Goal: Task Accomplishment & Management: Manage account settings

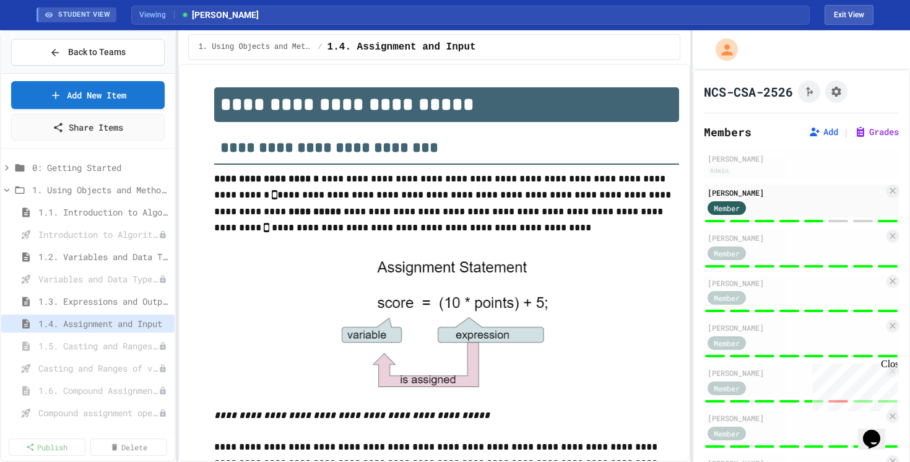
scroll to position [793, 0]
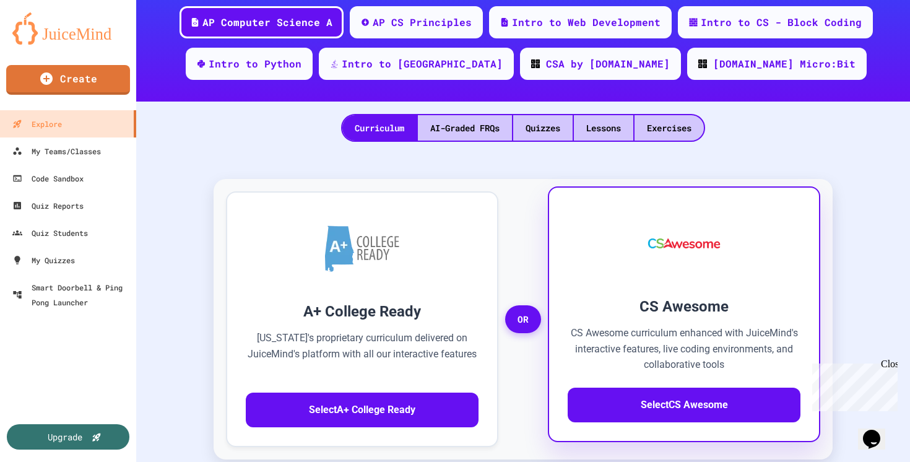
scroll to position [182, 0]
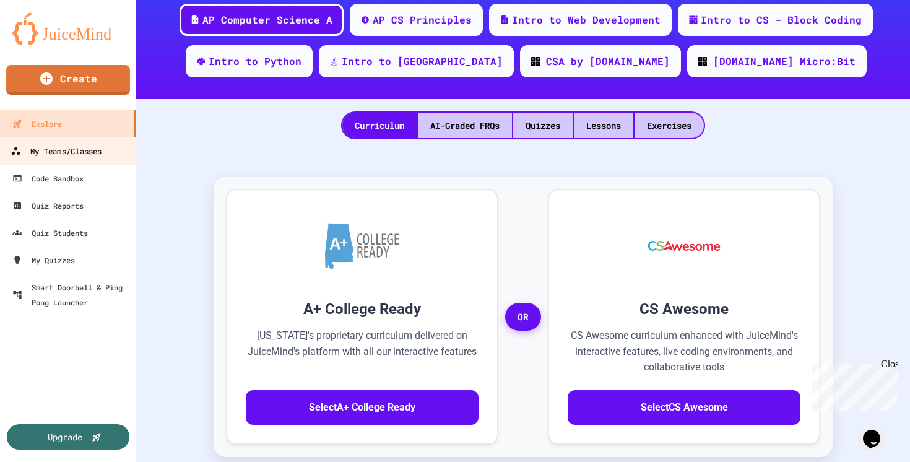
click at [97, 158] on link "My Teams/Classes" at bounding box center [68, 151] width 140 height 28
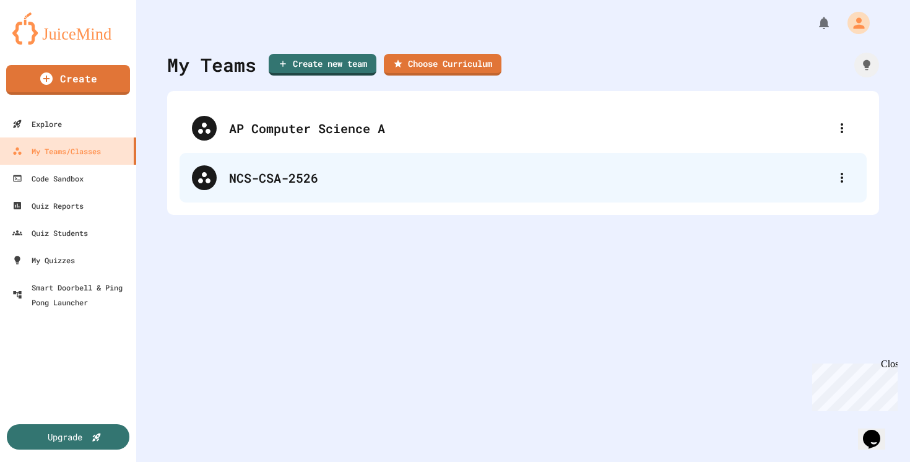
click at [266, 183] on div "NCS-CSA-2526" at bounding box center [529, 177] width 600 height 19
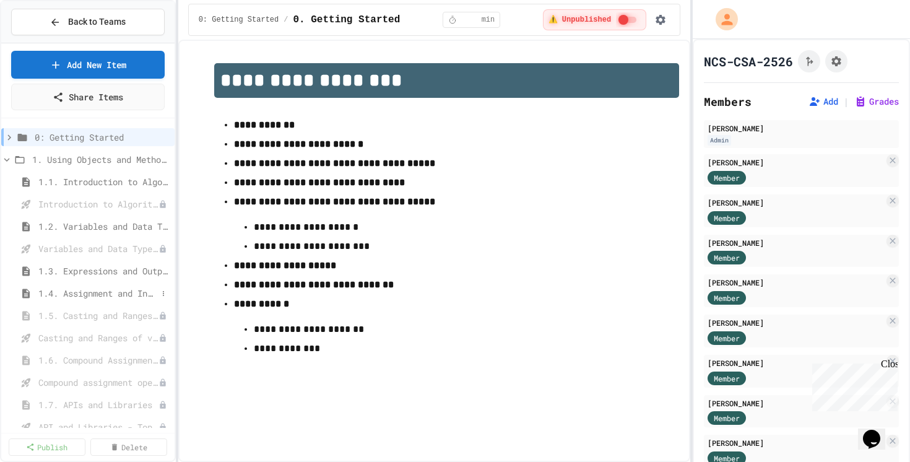
click at [77, 290] on span "1.4. Assignment and Input" at bounding box center [97, 292] width 119 height 13
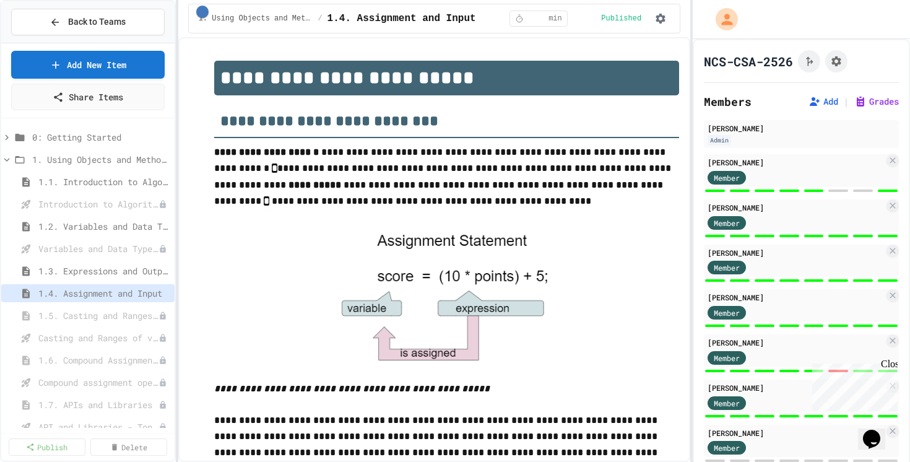
scroll to position [836, 0]
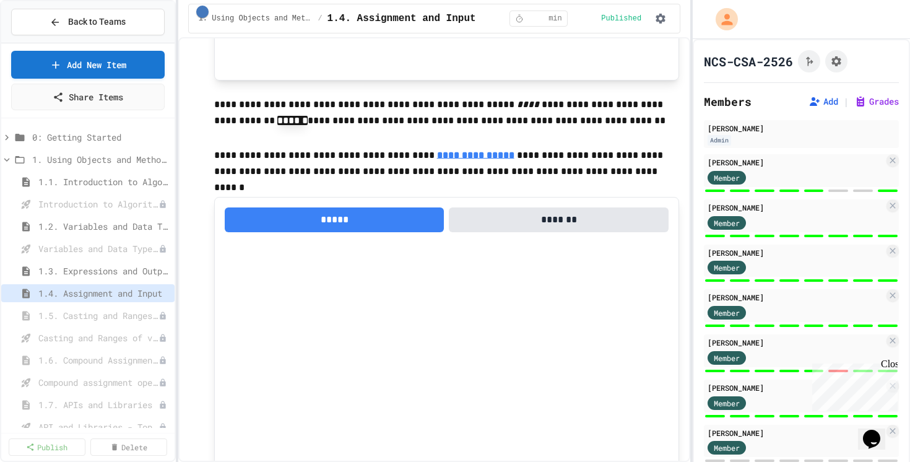
click at [892, 365] on div "Close" at bounding box center [887, 365] width 15 height 15
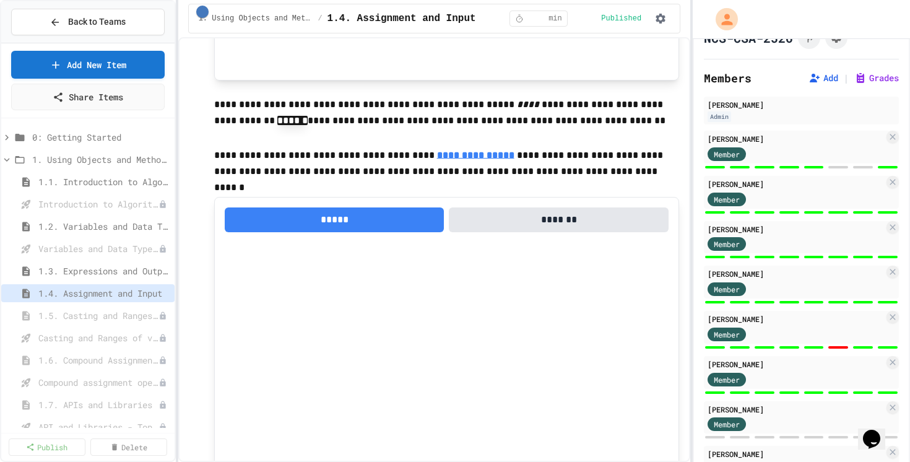
scroll to position [28, 0]
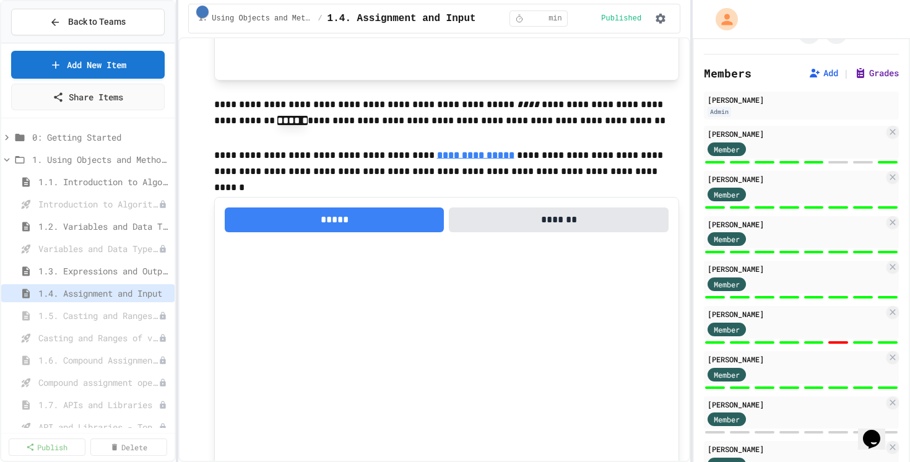
click at [873, 76] on button "Grades" at bounding box center [876, 73] width 45 height 12
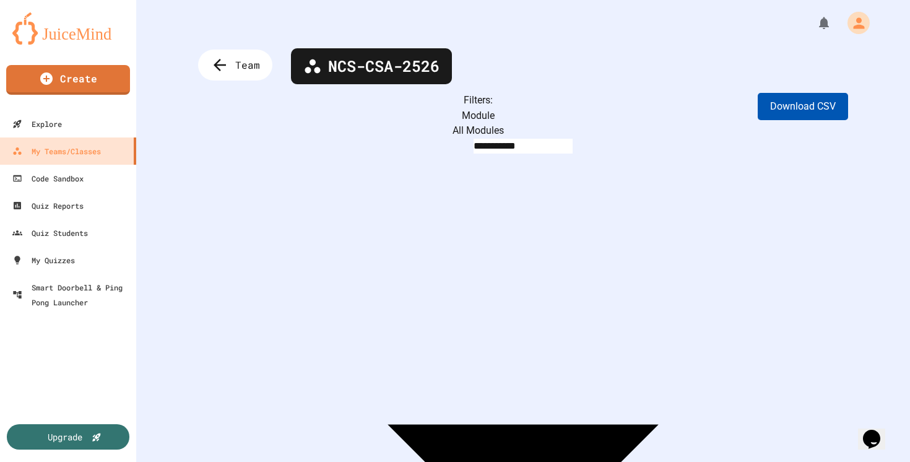
click at [806, 114] on button "Download CSV" at bounding box center [802, 106] width 90 height 27
